Goal: Check status: Check status

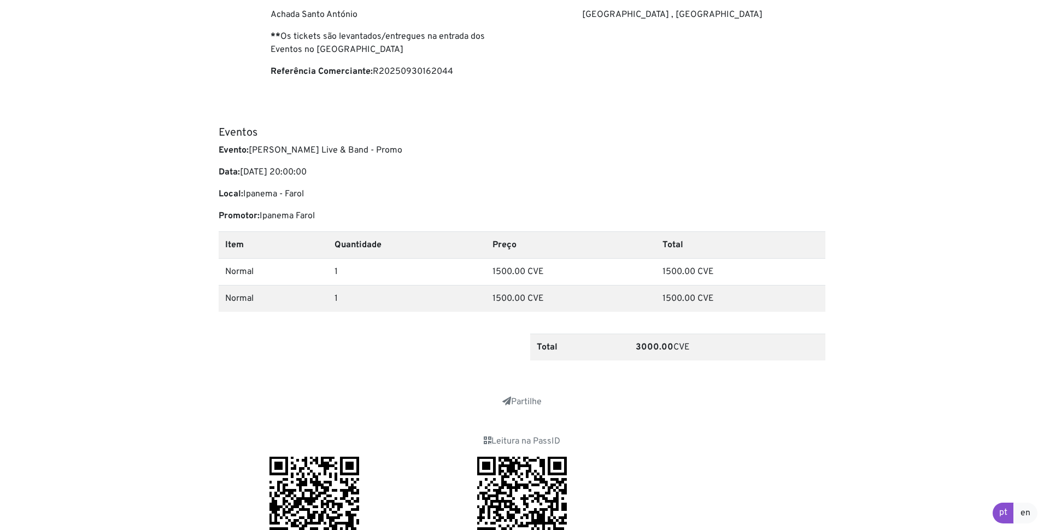
scroll to position [164, 0]
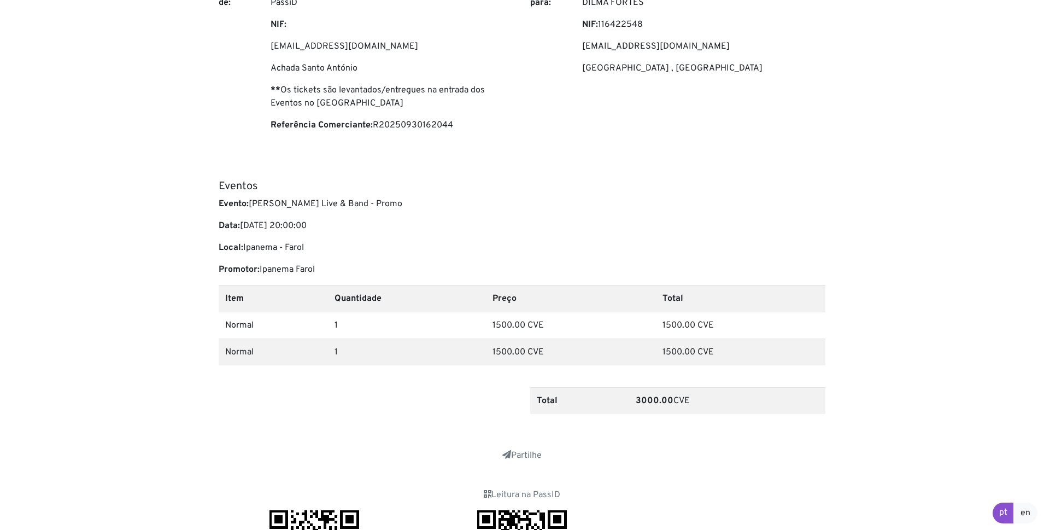
click at [751, 303] on th "Total" at bounding box center [740, 298] width 169 height 27
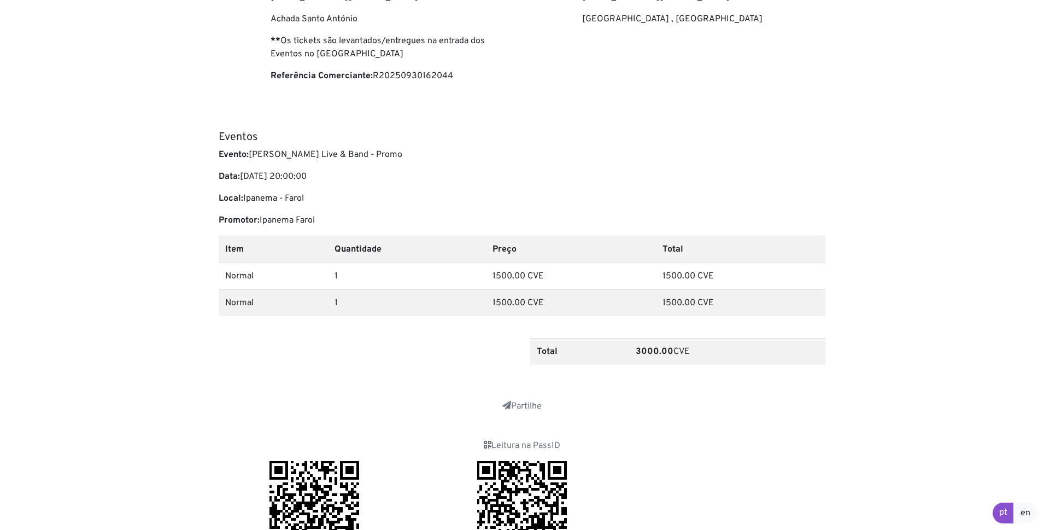
scroll to position [273, 0]
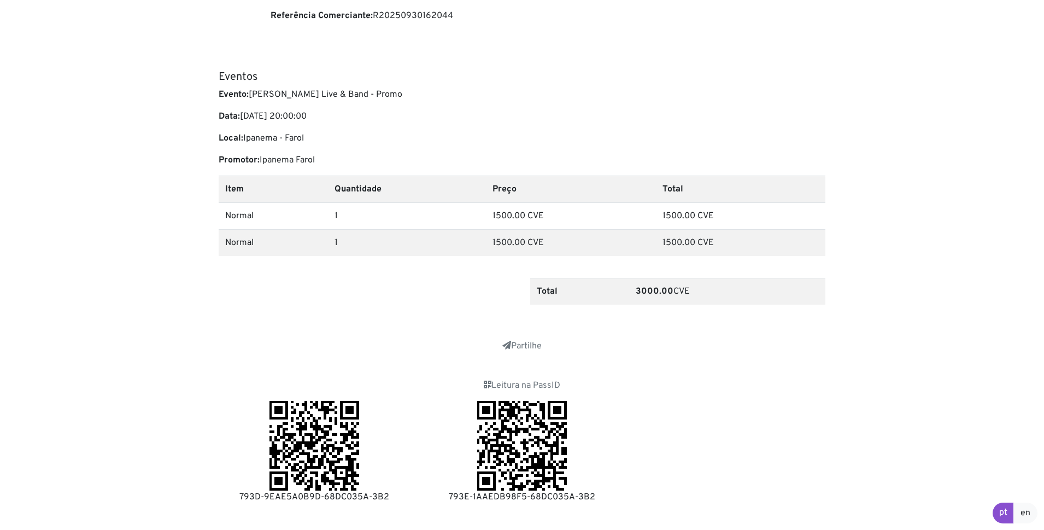
drag, startPoint x: 861, startPoint y: 60, endPoint x: 867, endPoint y: 57, distance: 6.1
click at [862, 60] on body "Fatura/Recibo #2025093016204287 Data: 2025-09-30 16:22:26 de: PassiD NIF: info@…" at bounding box center [522, 128] width 1044 height 803
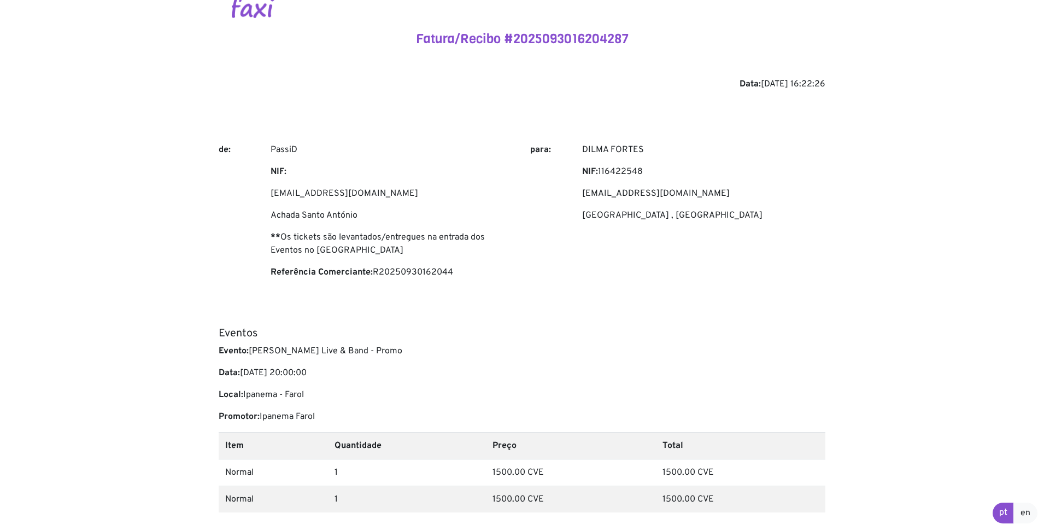
scroll to position [0, 0]
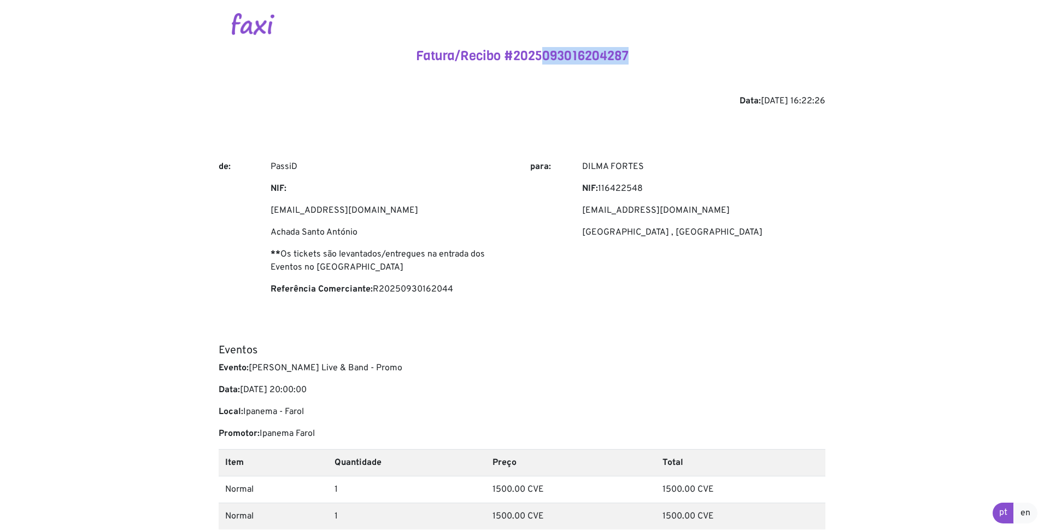
drag, startPoint x: 546, startPoint y: 56, endPoint x: 628, endPoint y: 49, distance: 82.3
click at [628, 49] on h4 "Fatura/Recibo #2025093016204287" at bounding box center [522, 56] width 607 height 16
click at [486, 102] on div "Data: 2025-09-30 16:22:26" at bounding box center [522, 101] width 607 height 13
click at [220, 114] on div "Fatura/Recibo #2025093016204287 Data: 2025-09-30 16:22:26 de: PassiD NIF: info@…" at bounding box center [522, 425] width 607 height 755
